Goal: Navigation & Orientation: Find specific page/section

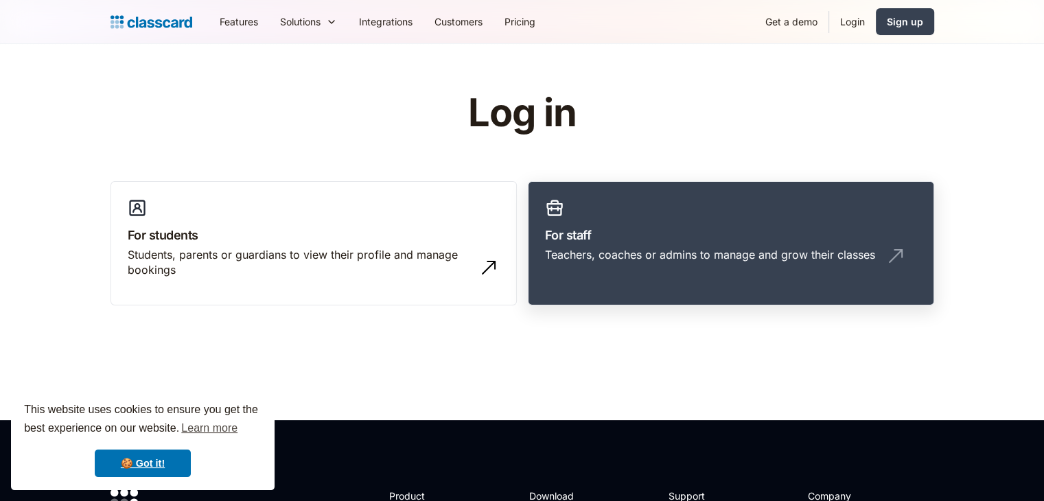
click at [649, 236] on h3 "For staff" at bounding box center [731, 235] width 372 height 19
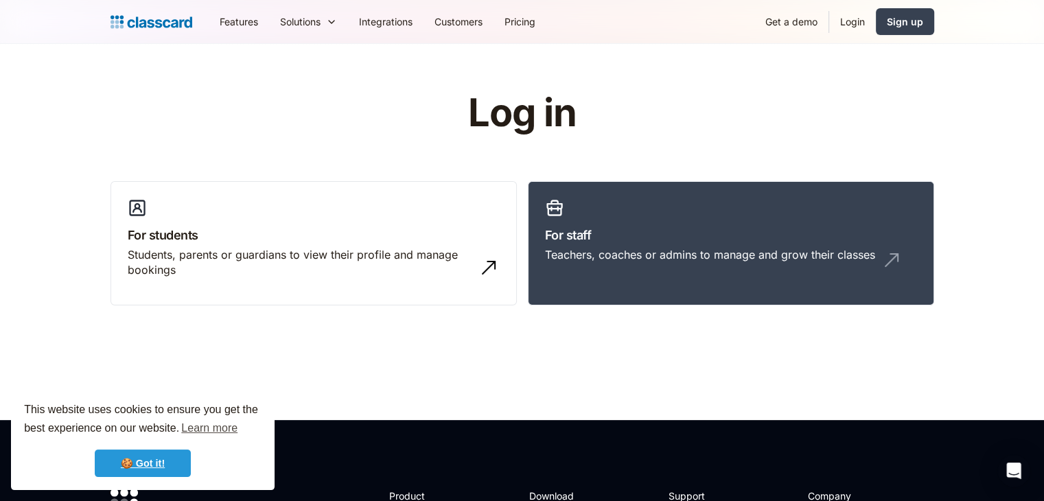
click at [137, 456] on link "🍪 Got it!" at bounding box center [143, 462] width 96 height 27
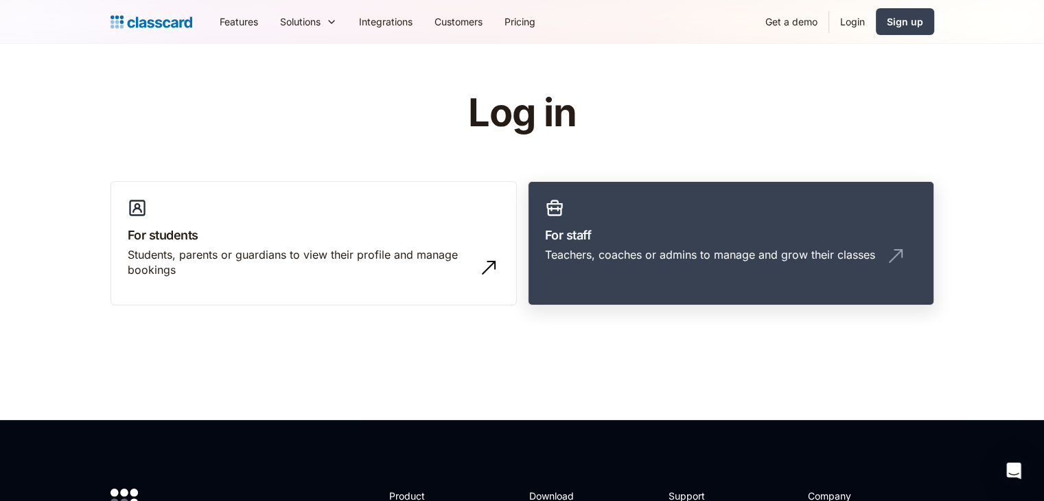
click at [570, 257] on div "Teachers, coaches or admins to manage and grow their classes" at bounding box center [710, 254] width 330 height 15
